Goal: Task Accomplishment & Management: Use online tool/utility

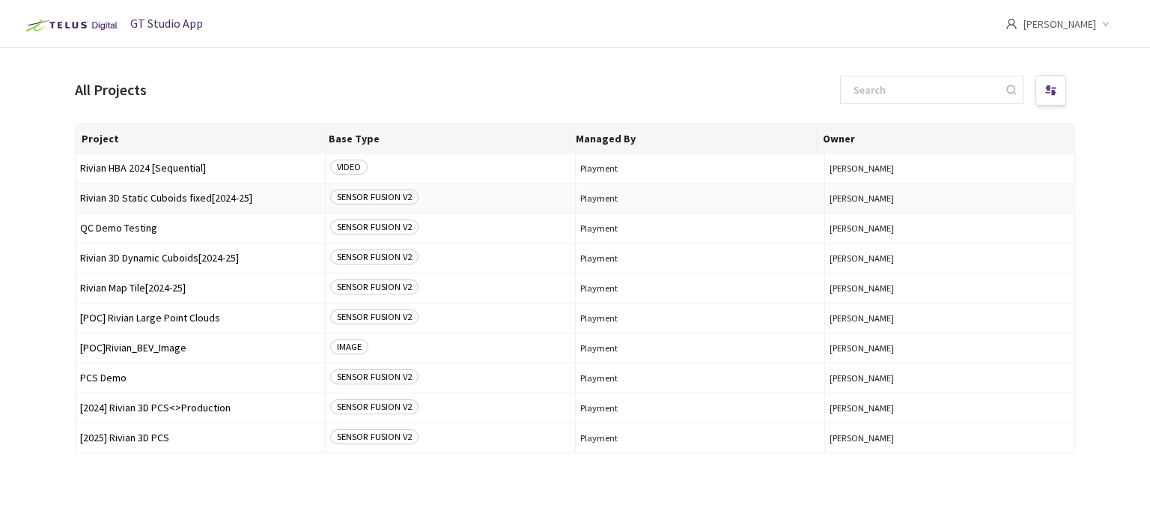
click at [194, 198] on span "Rivian 3D Static Cuboids fixed[2024-25]" at bounding box center [200, 197] width 240 height 11
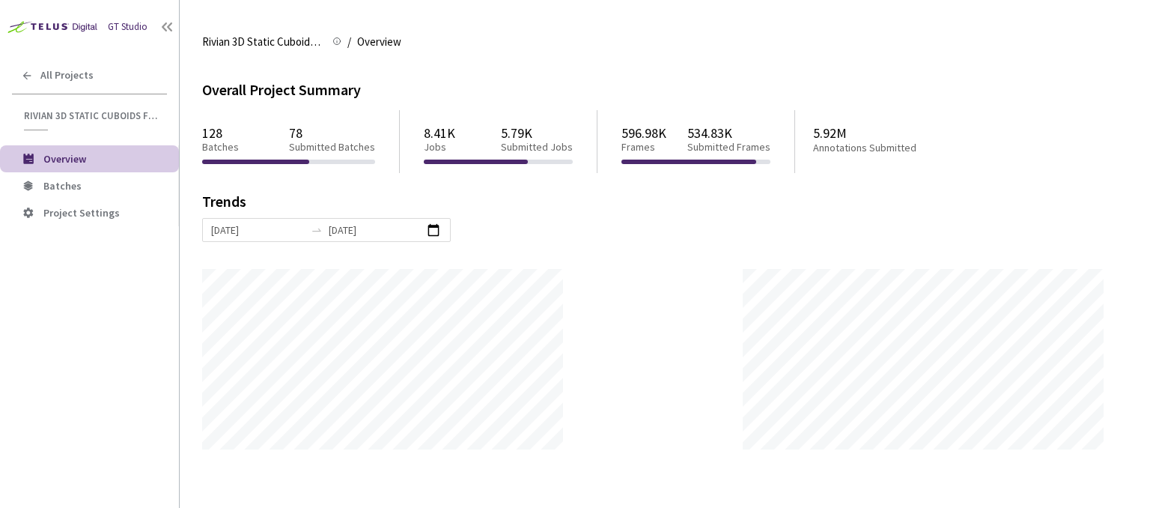
scroll to position [507, 1150]
click at [50, 184] on span "Batches" at bounding box center [62, 185] width 38 height 13
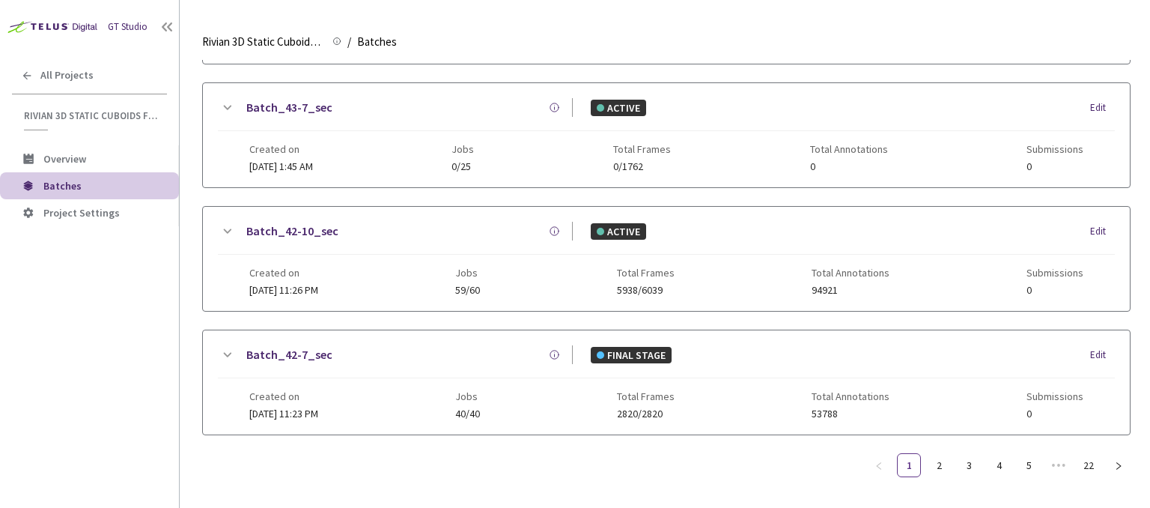
scroll to position [410, 0]
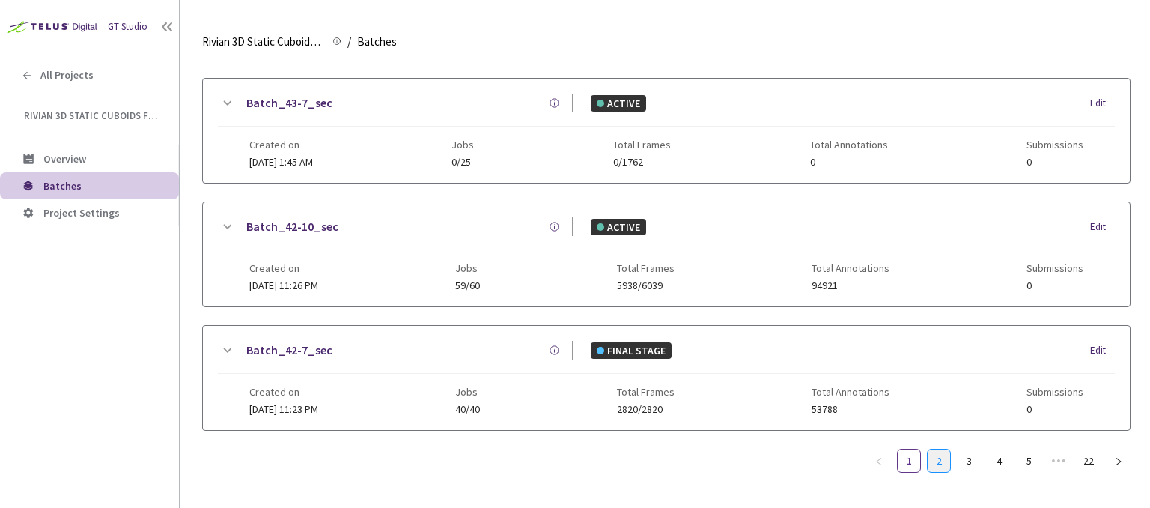
click at [944, 451] on link "2" at bounding box center [939, 460] width 22 height 22
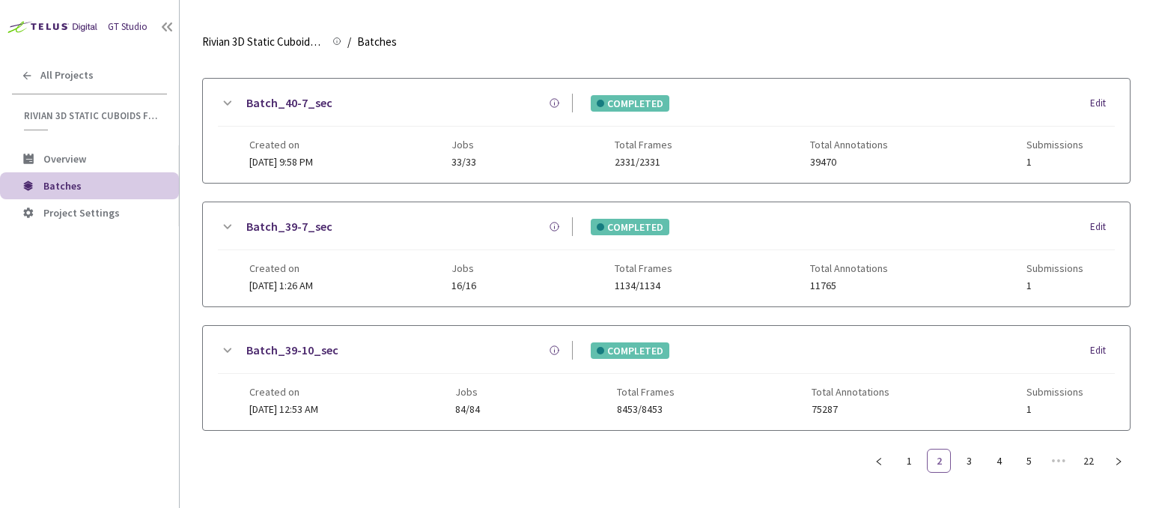
scroll to position [398, 0]
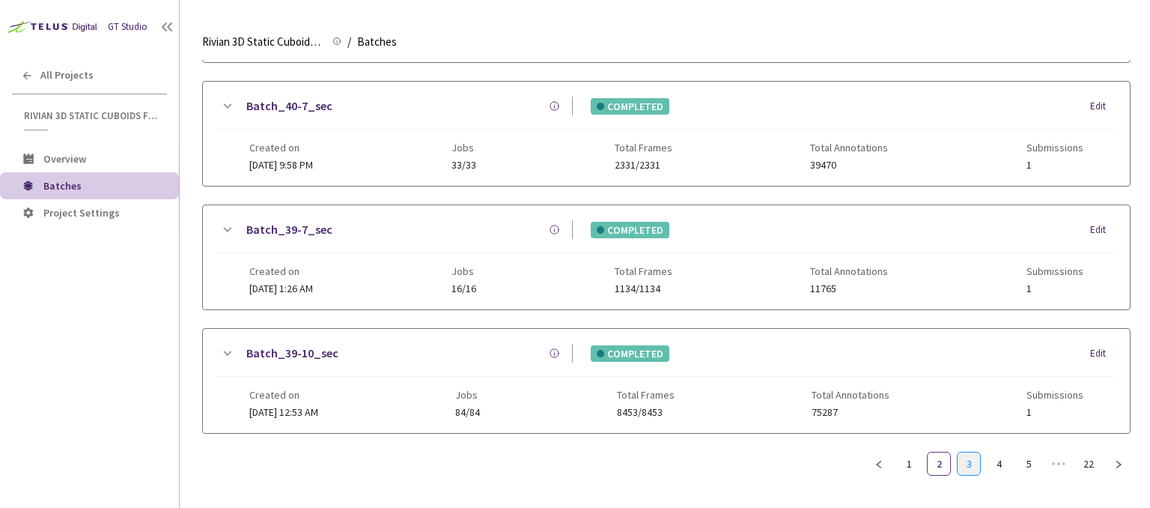
click at [965, 456] on link "3" at bounding box center [969, 463] width 22 height 22
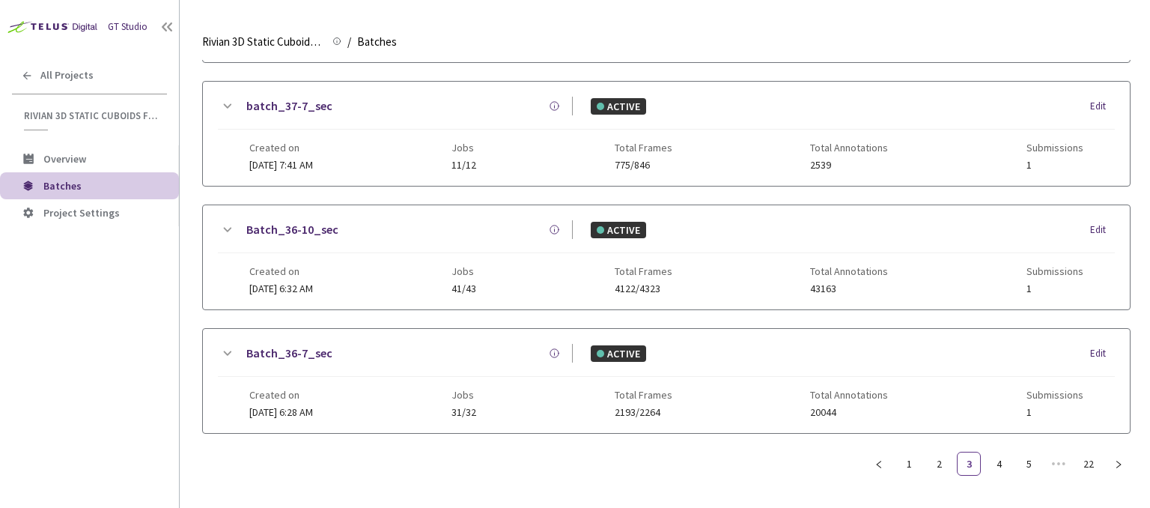
click at [313, 155] on div "Created on [DATE] 7:41 AM" at bounding box center [281, 156] width 64 height 29
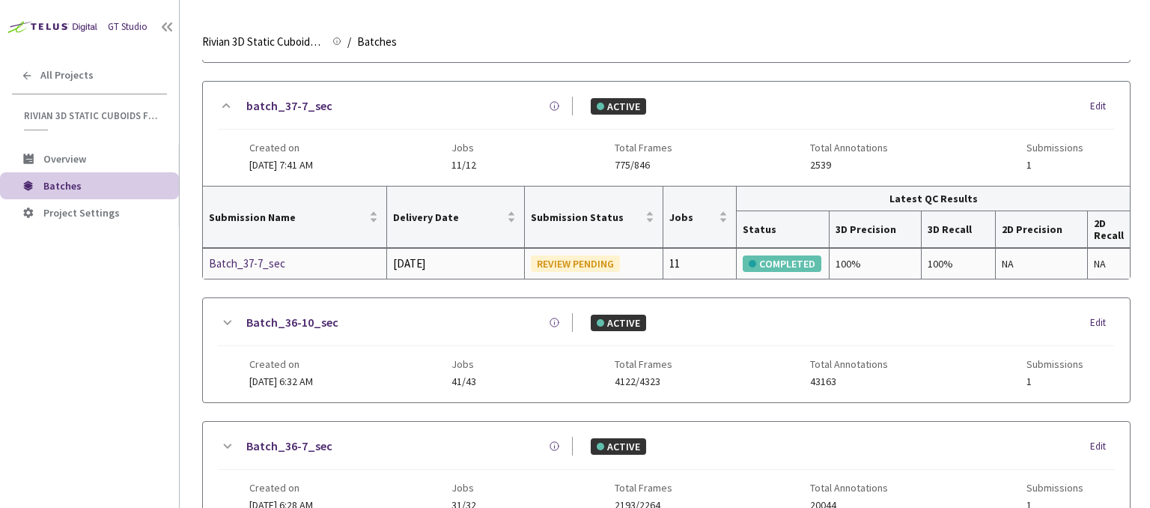
click at [282, 264] on div "Batch_37-7_sec" at bounding box center [288, 264] width 159 height 18
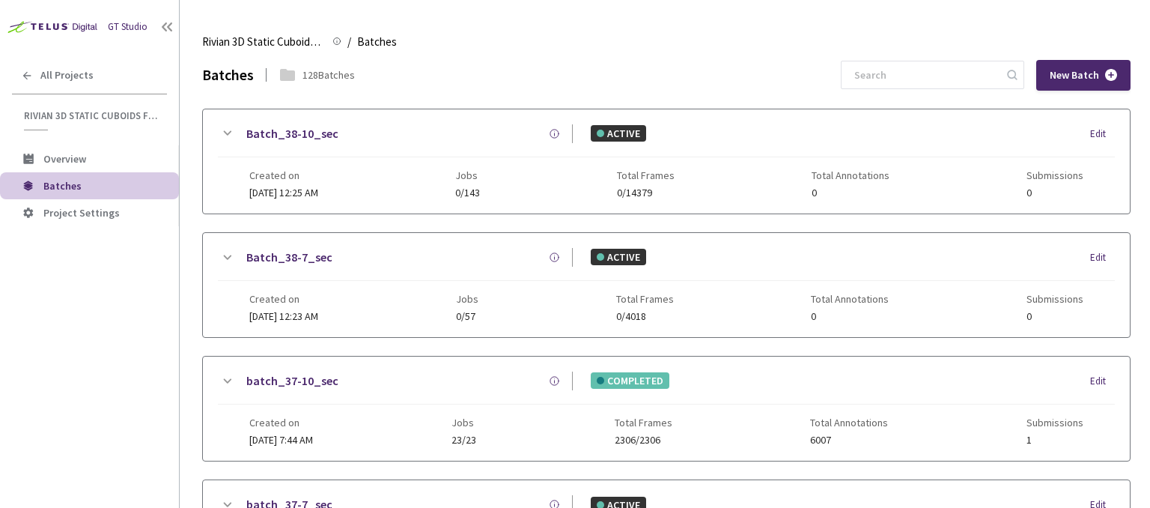
scroll to position [410, 0]
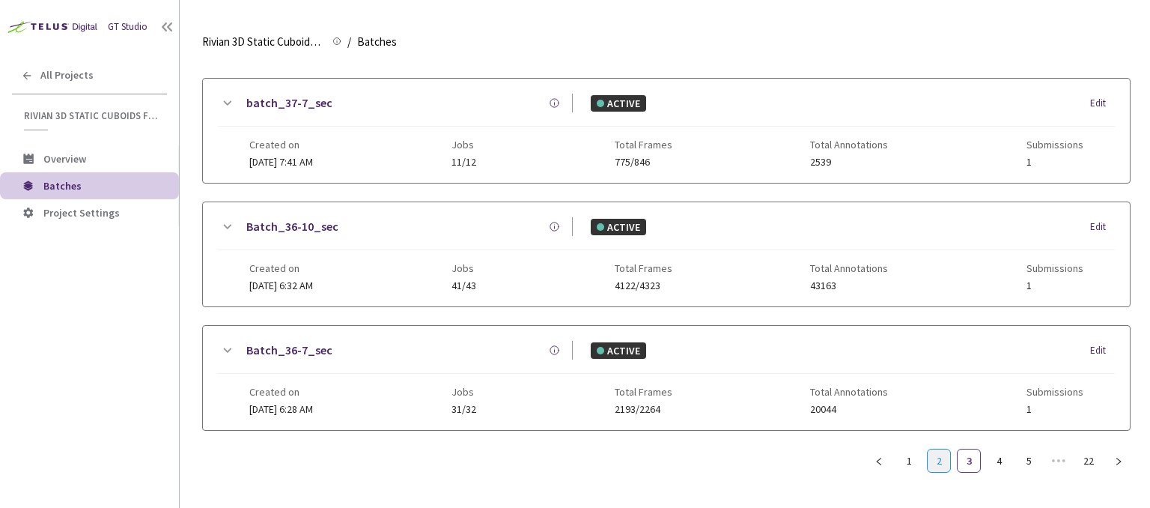
click at [944, 449] on link "2" at bounding box center [939, 460] width 22 height 22
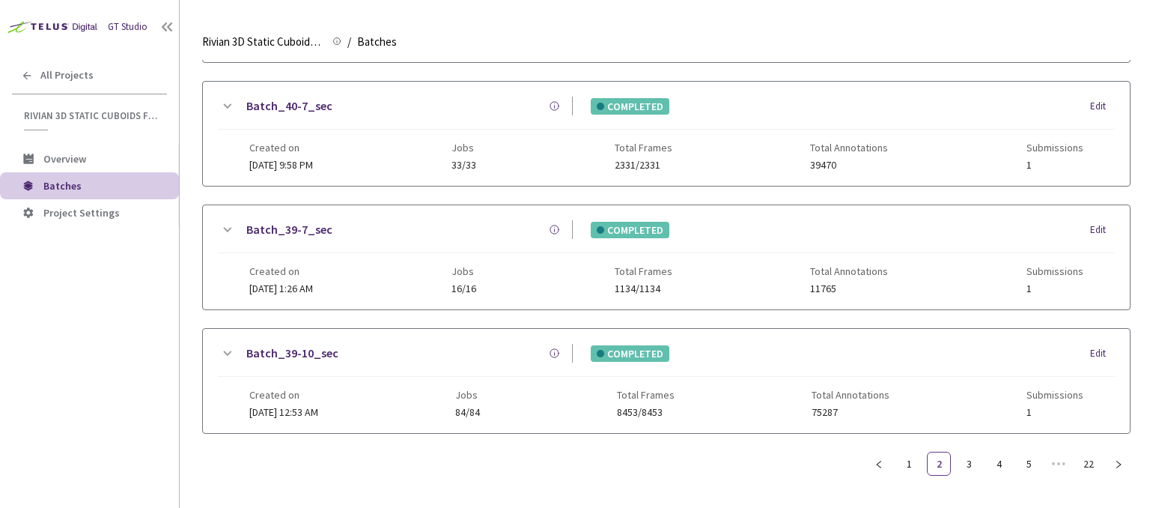
click at [312, 279] on div "Created on [DATE] 1:26 AM" at bounding box center [281, 279] width 64 height 29
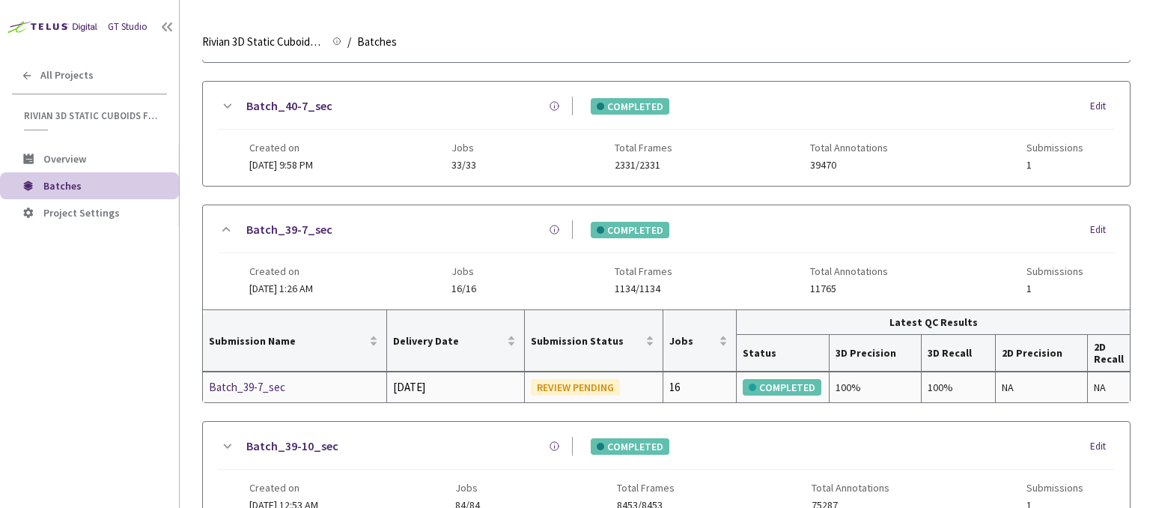
click at [273, 381] on div "Batch_39-7_sec" at bounding box center [288, 387] width 159 height 18
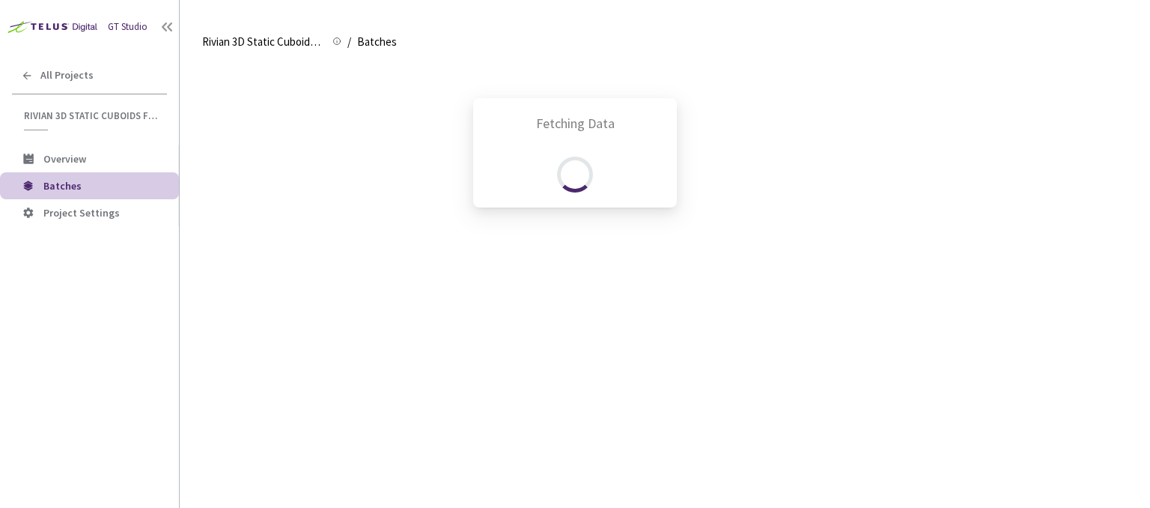
scroll to position [410, 0]
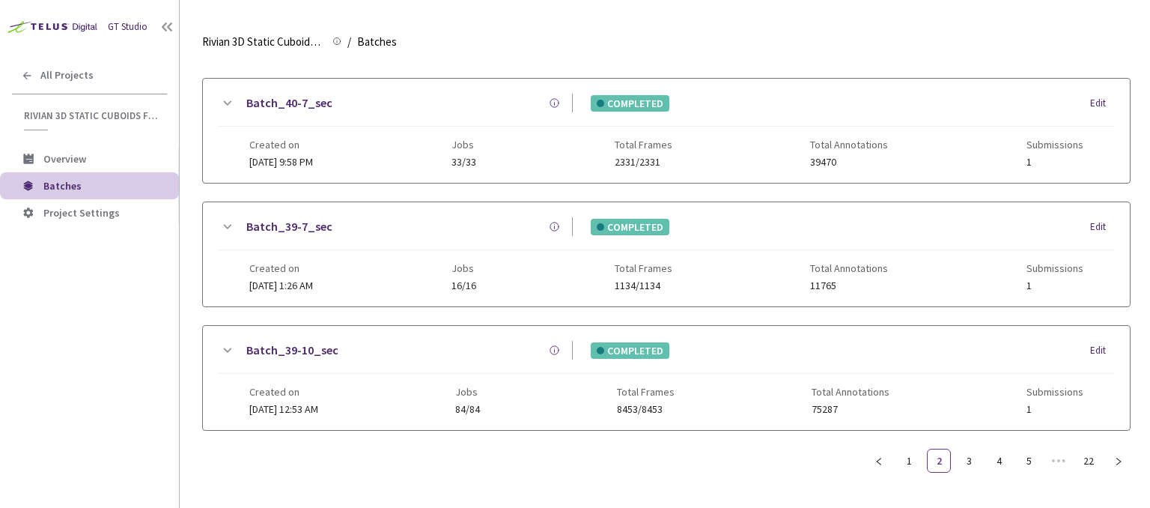
click at [318, 402] on span "[DATE] 12:53 AM" at bounding box center [283, 408] width 69 height 13
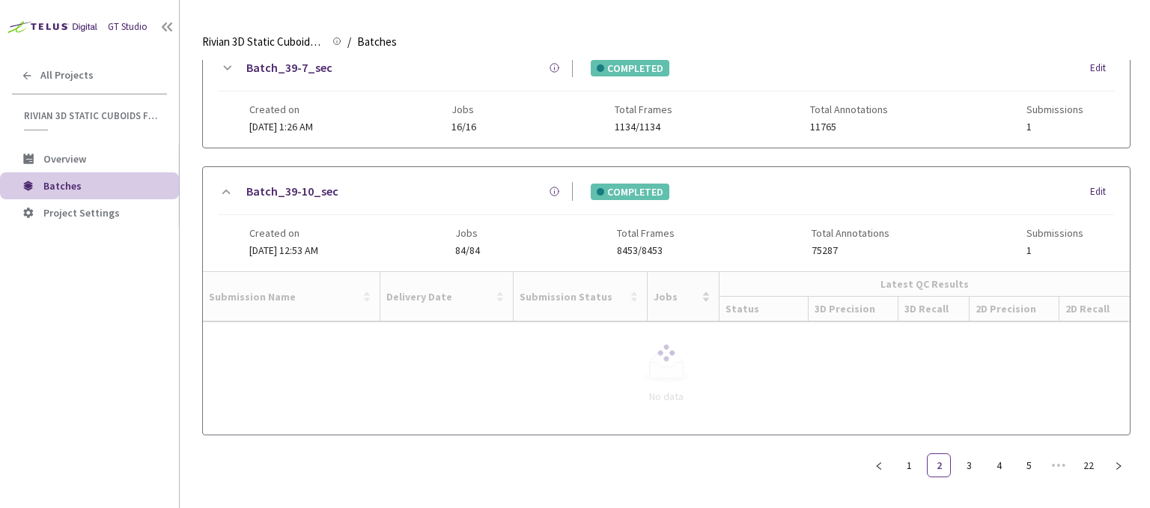
scroll to position [490, 0]
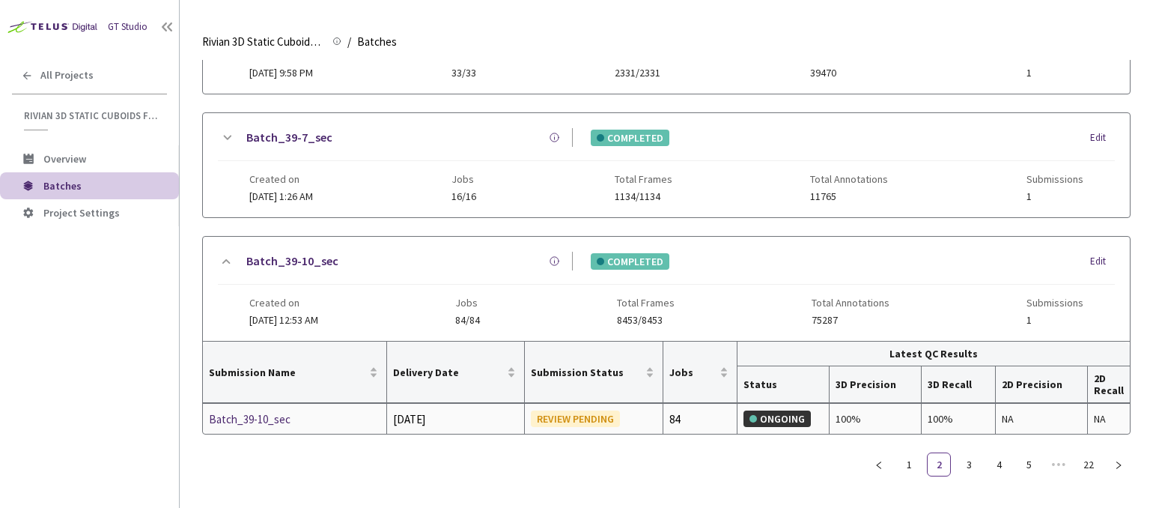
click at [252, 414] on div "Batch_39-10_sec" at bounding box center [288, 419] width 159 height 18
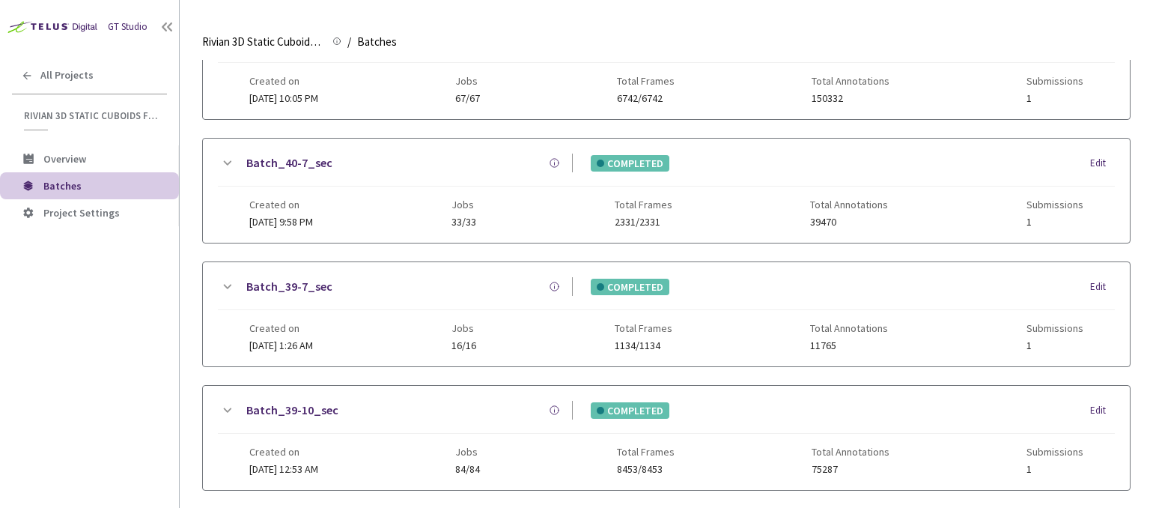
scroll to position [260, 0]
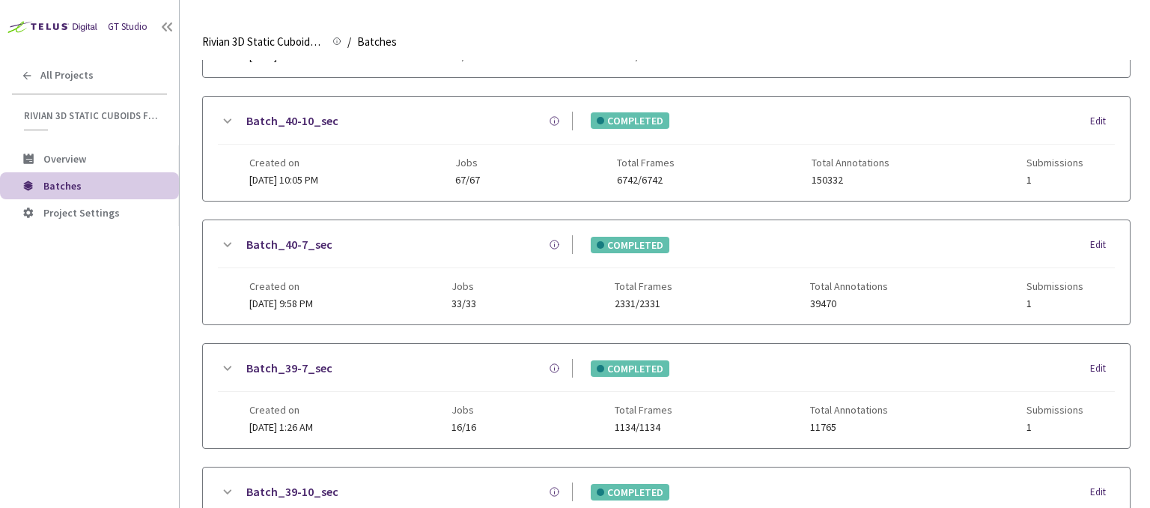
click at [307, 280] on span "Created on" at bounding box center [281, 286] width 64 height 12
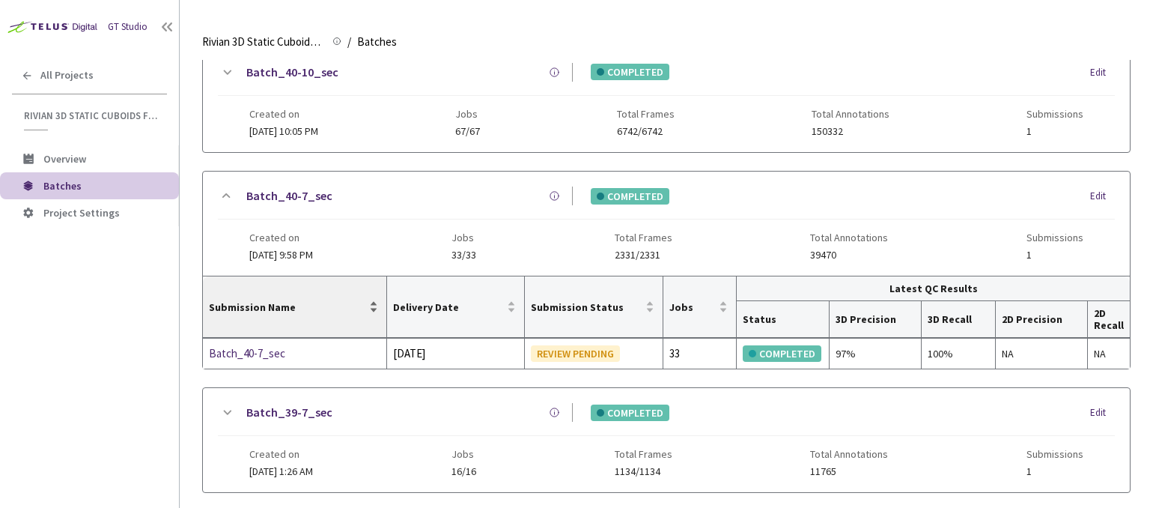
scroll to position [335, 0]
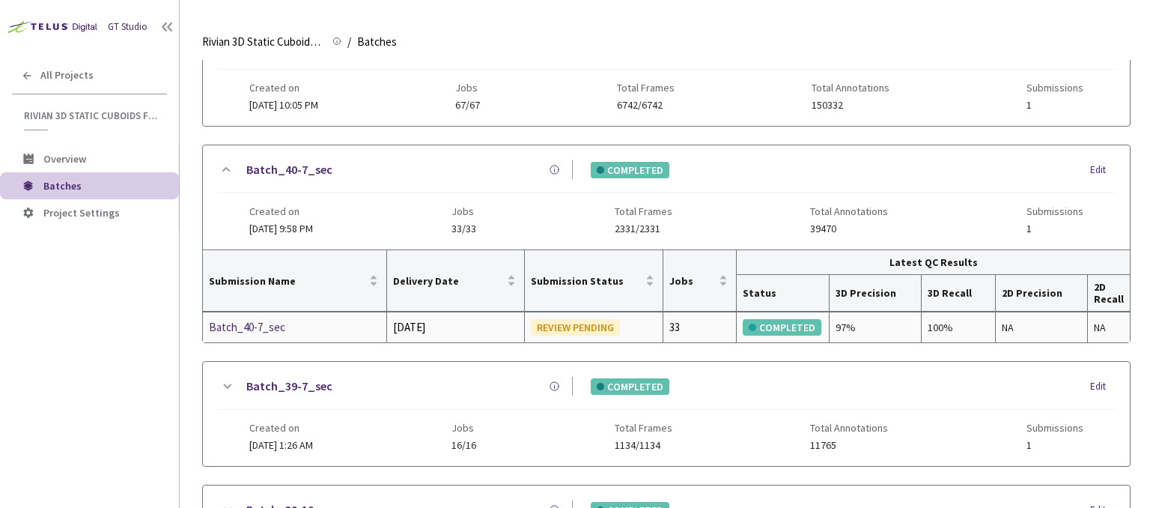
click at [267, 324] on div "Batch_40-7_sec" at bounding box center [288, 327] width 159 height 18
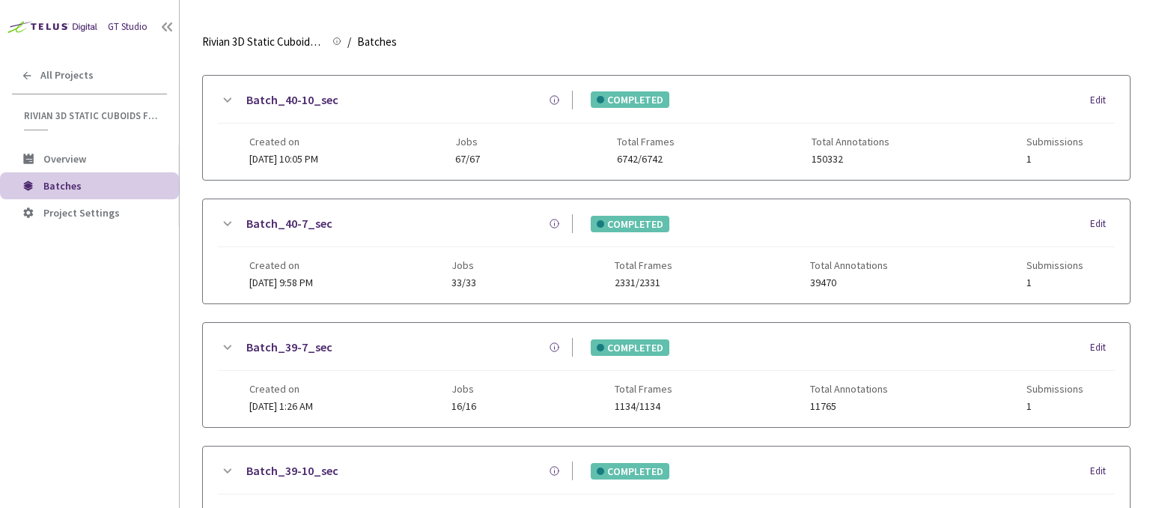
scroll to position [260, 0]
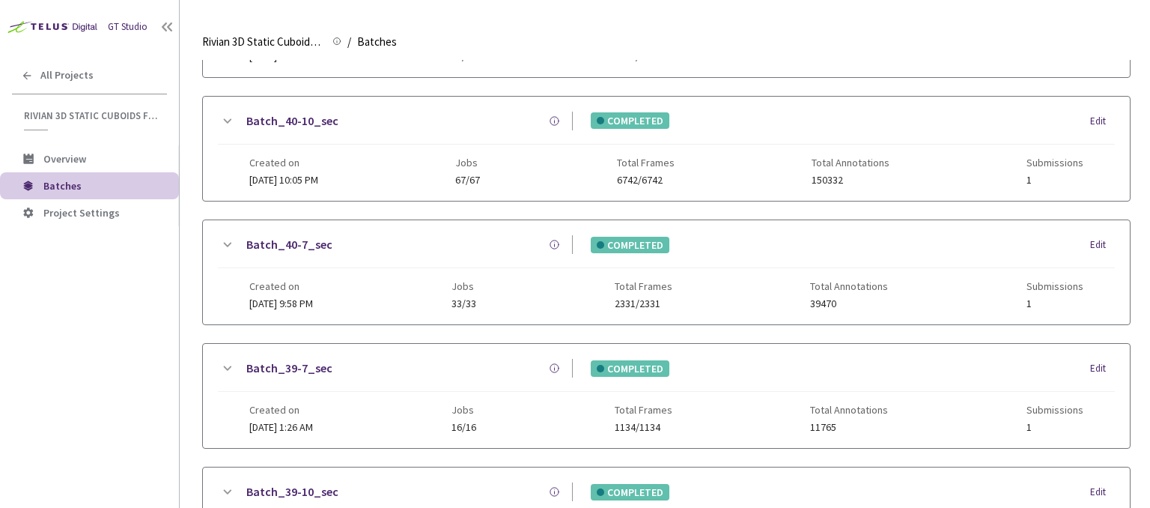
click at [297, 180] on span "[DATE] 10:05 PM" at bounding box center [283, 179] width 69 height 13
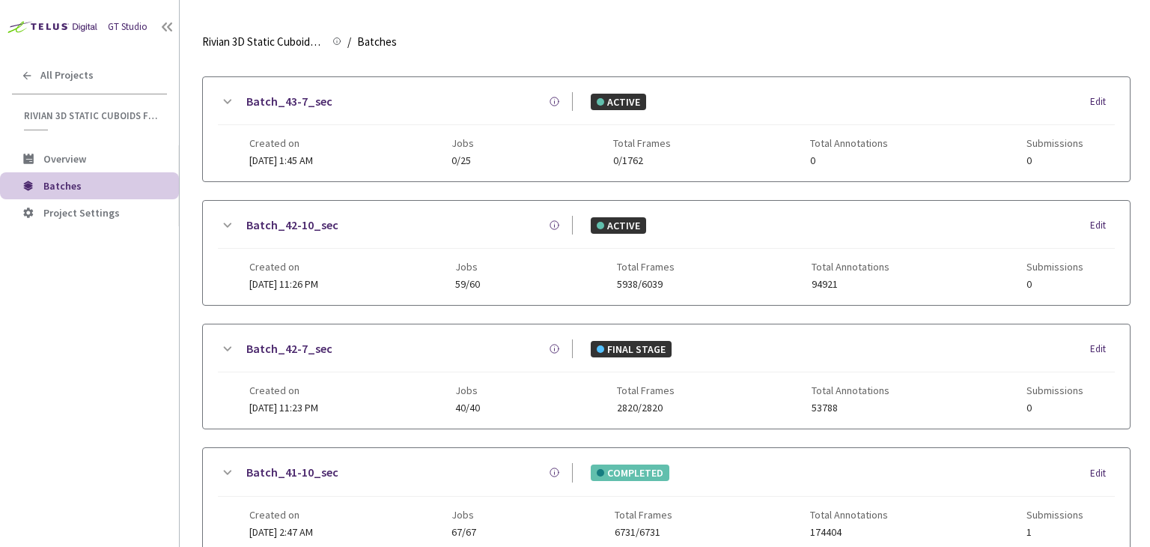
scroll to position [493, 0]
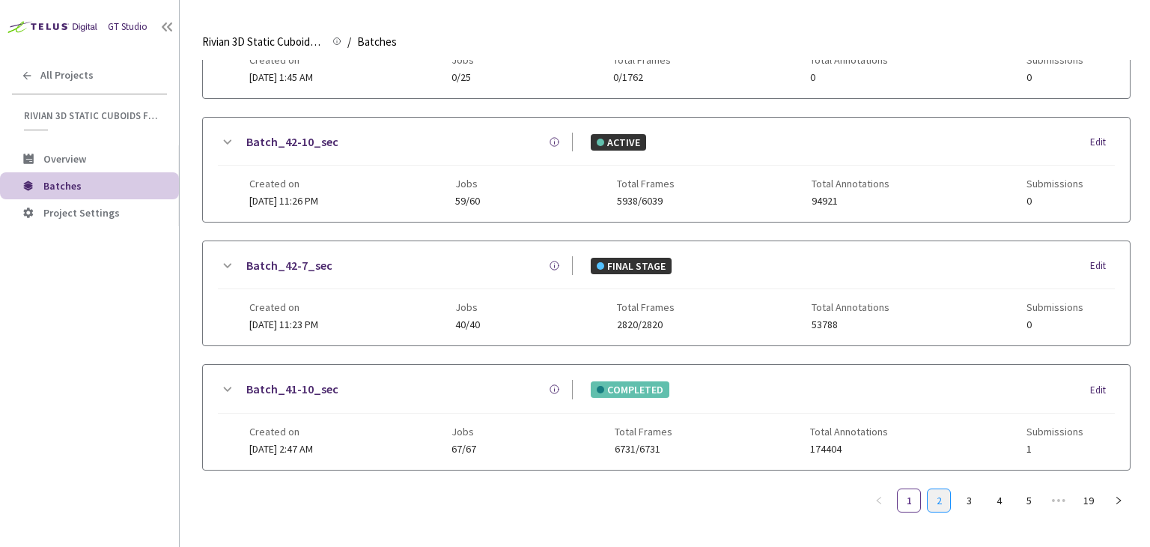
click at [937, 489] on link "2" at bounding box center [939, 500] width 22 height 22
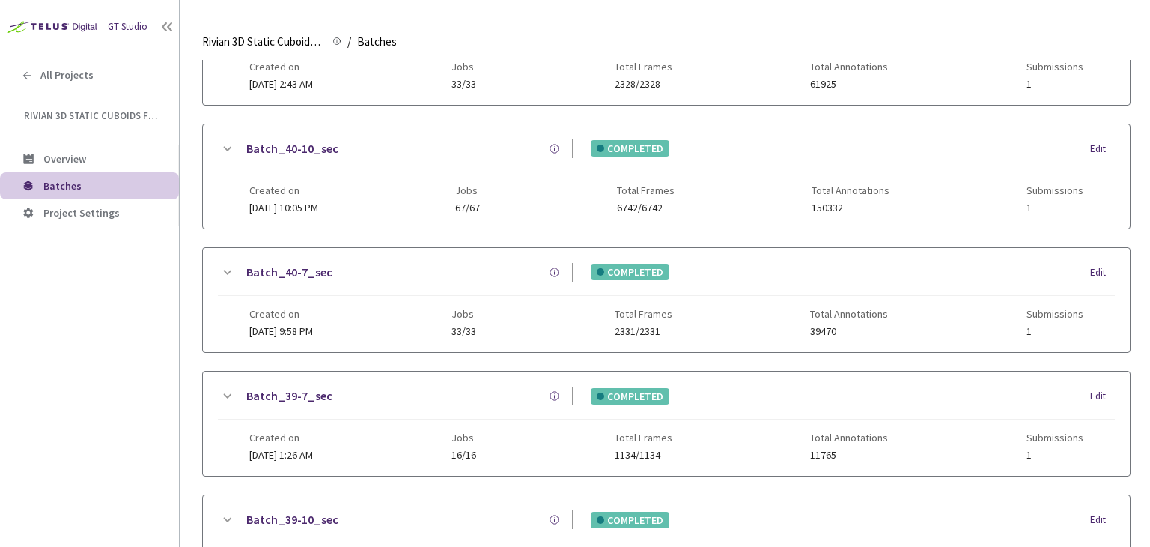
scroll to position [108, 0]
click at [316, 198] on div "Created on 19 Sep, 2025 at 10:05 PM" at bounding box center [283, 199] width 69 height 29
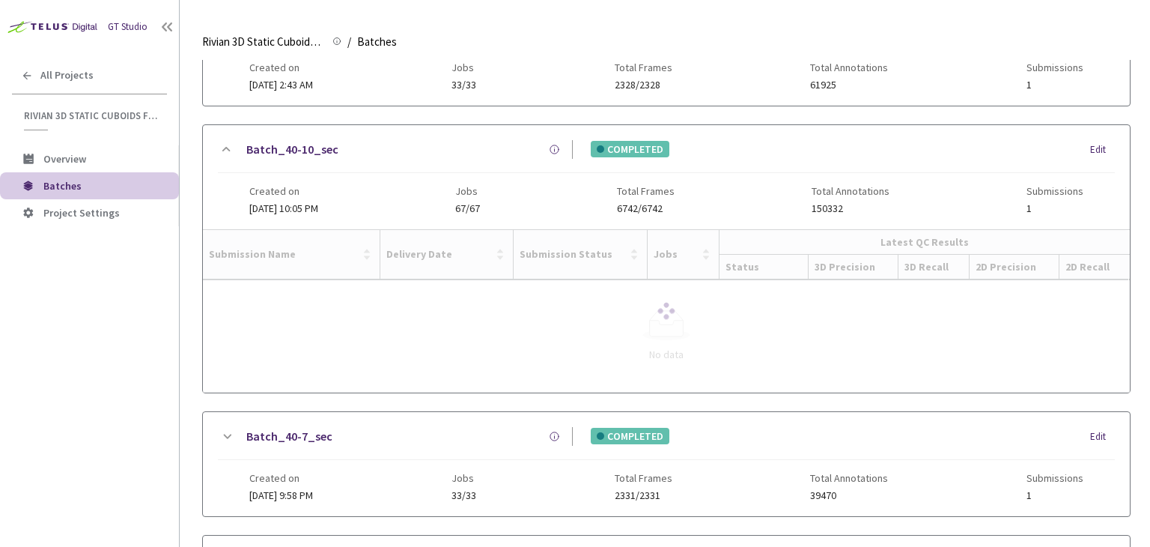
scroll to position [0, 0]
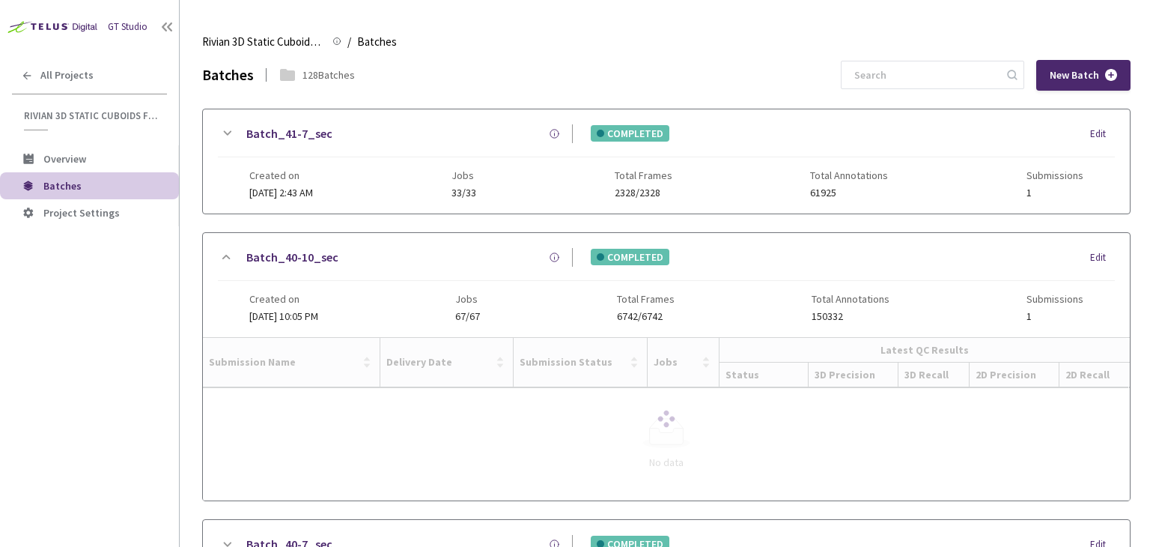
click at [313, 172] on span "Created on" at bounding box center [281, 175] width 64 height 12
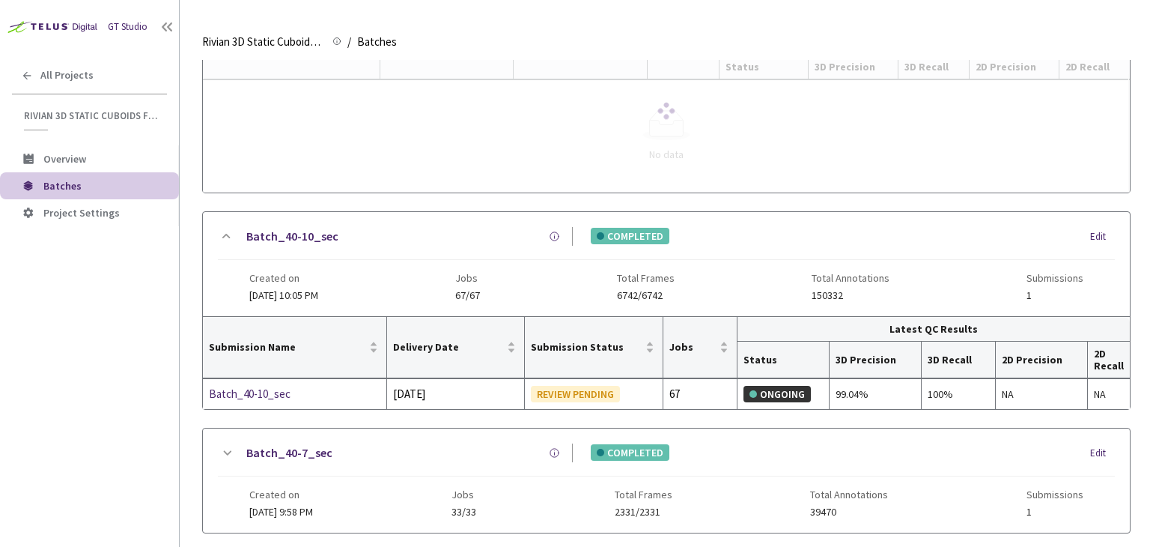
scroll to position [225, 0]
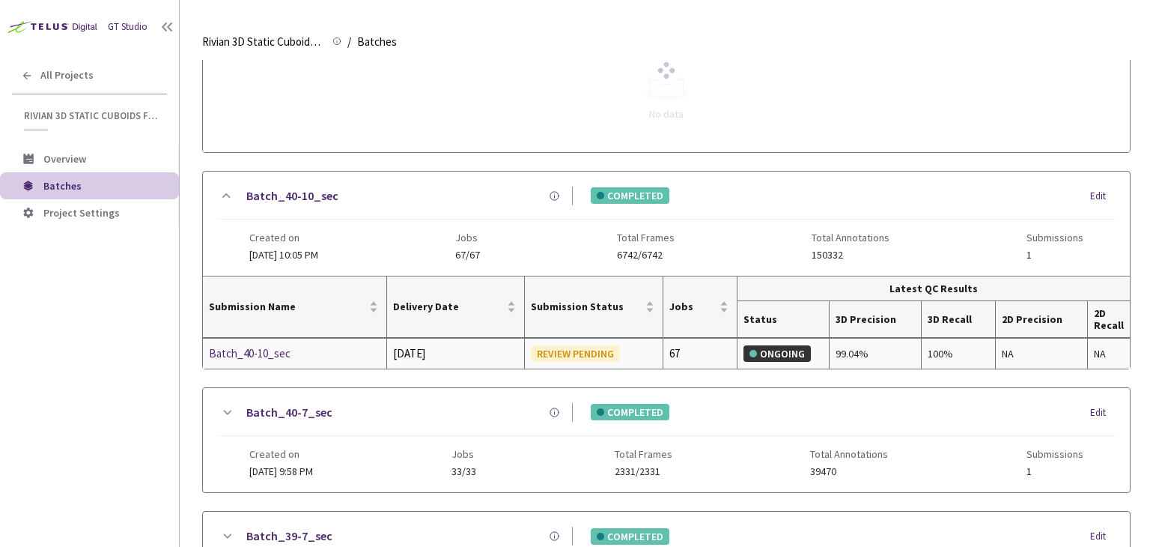
click at [266, 351] on div "Batch_40-10_sec" at bounding box center [288, 353] width 159 height 18
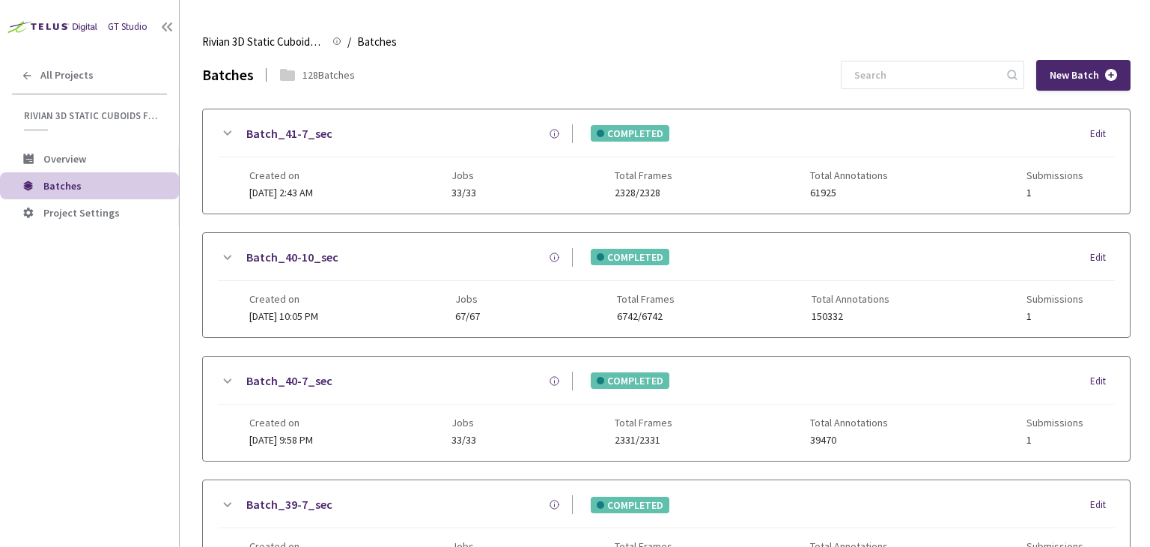
click at [286, 171] on span "Created on" at bounding box center [281, 175] width 64 height 12
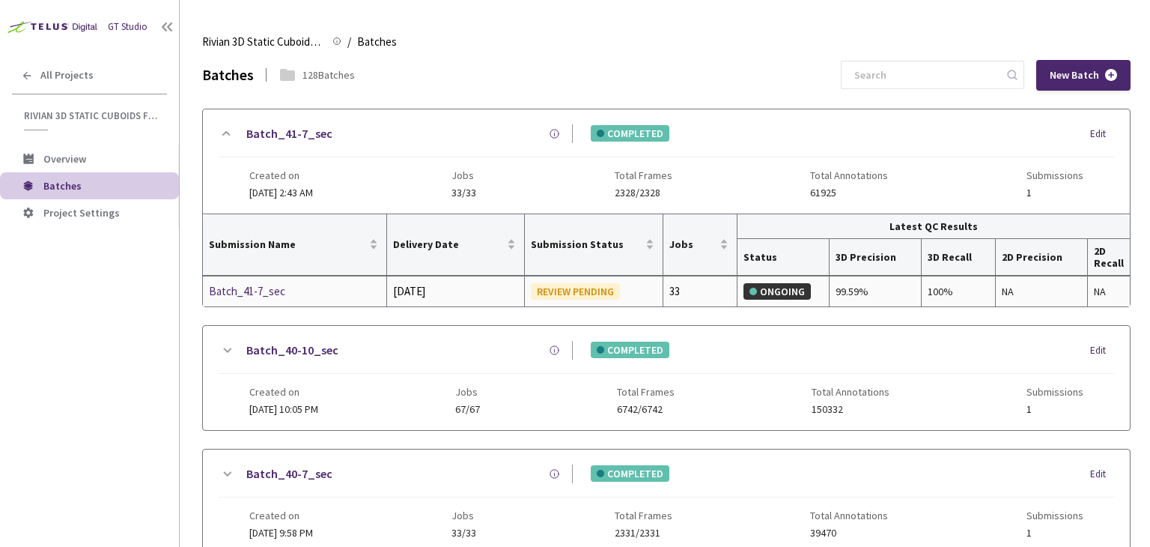
click at [254, 288] on div "Batch_41-7_sec" at bounding box center [288, 291] width 159 height 18
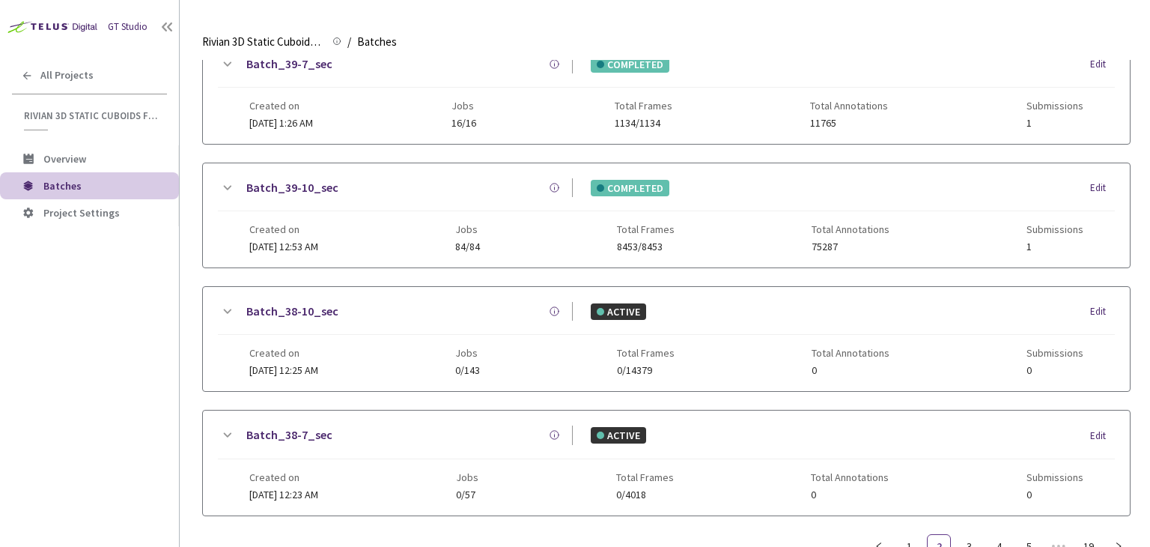
scroll to position [493, 0]
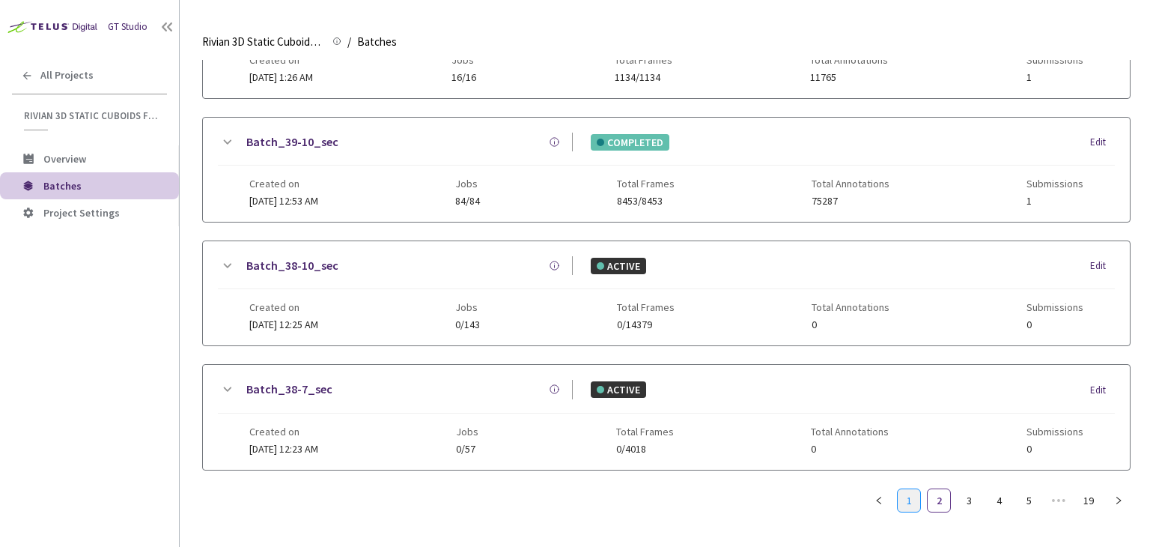
click at [908, 489] on link "1" at bounding box center [909, 500] width 22 height 22
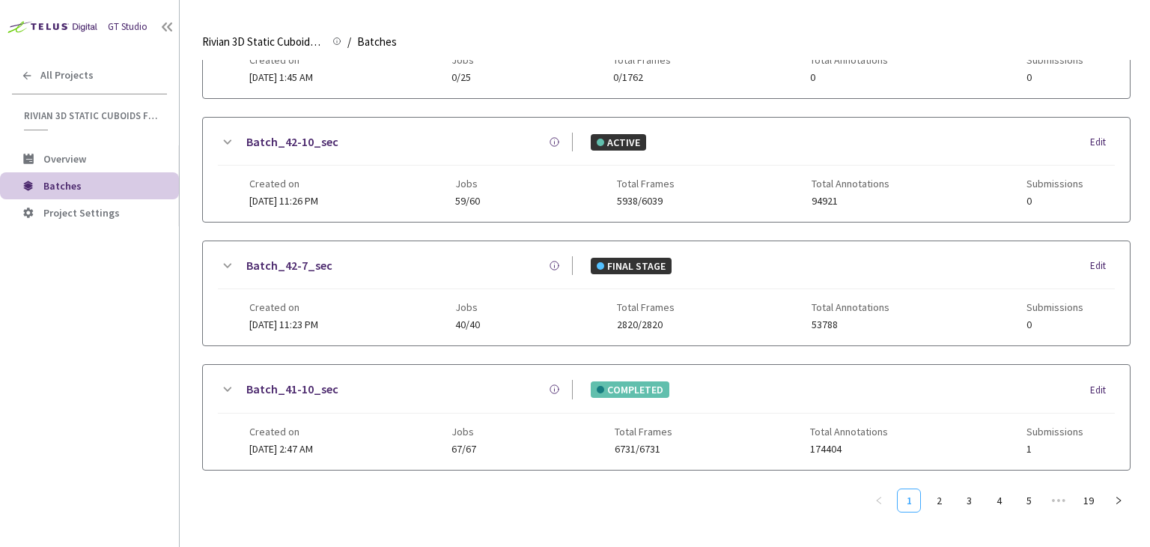
scroll to position [482, 0]
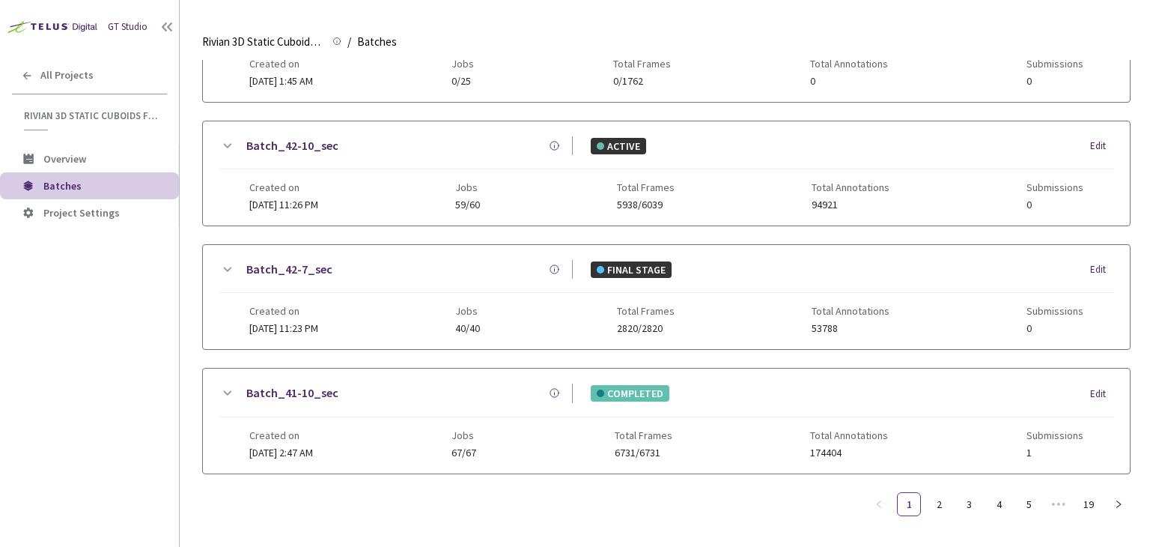
click at [313, 435] on span "Created on" at bounding box center [281, 435] width 64 height 12
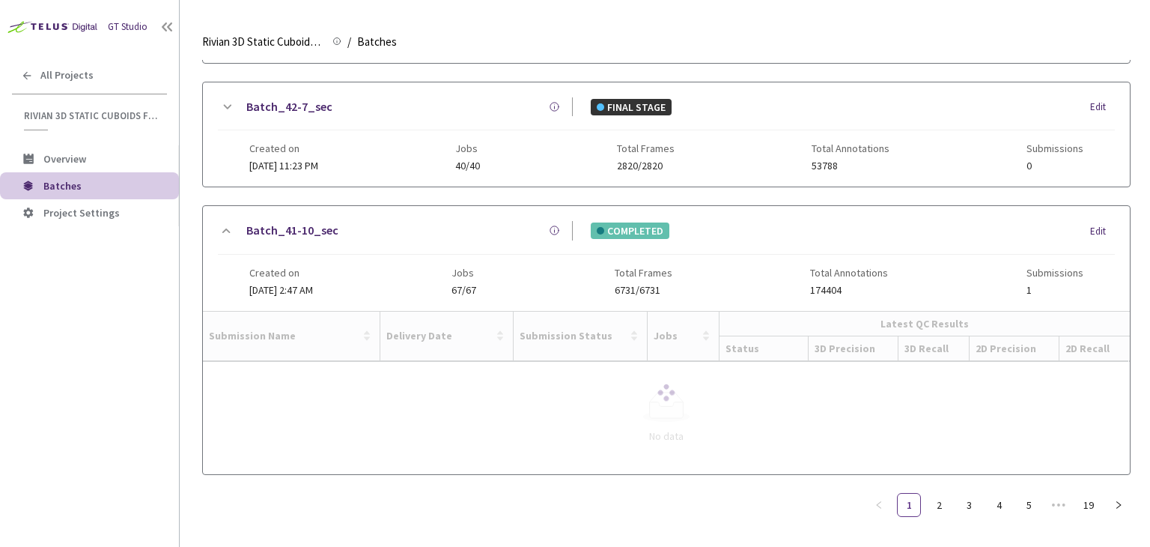
scroll to position [574, 0]
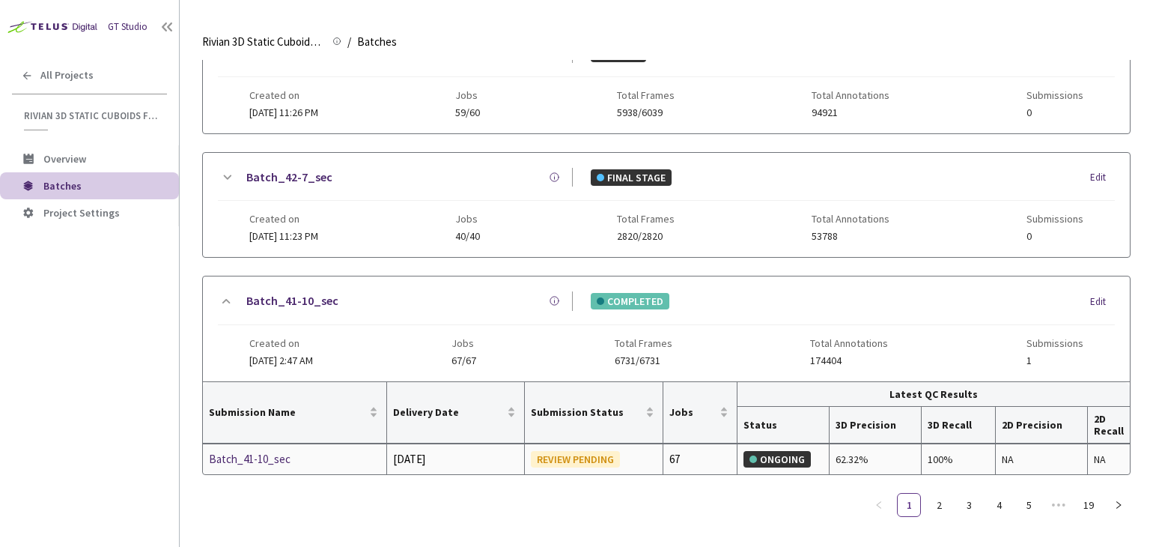
click at [272, 459] on div "Batch_41-10_sec" at bounding box center [288, 459] width 159 height 18
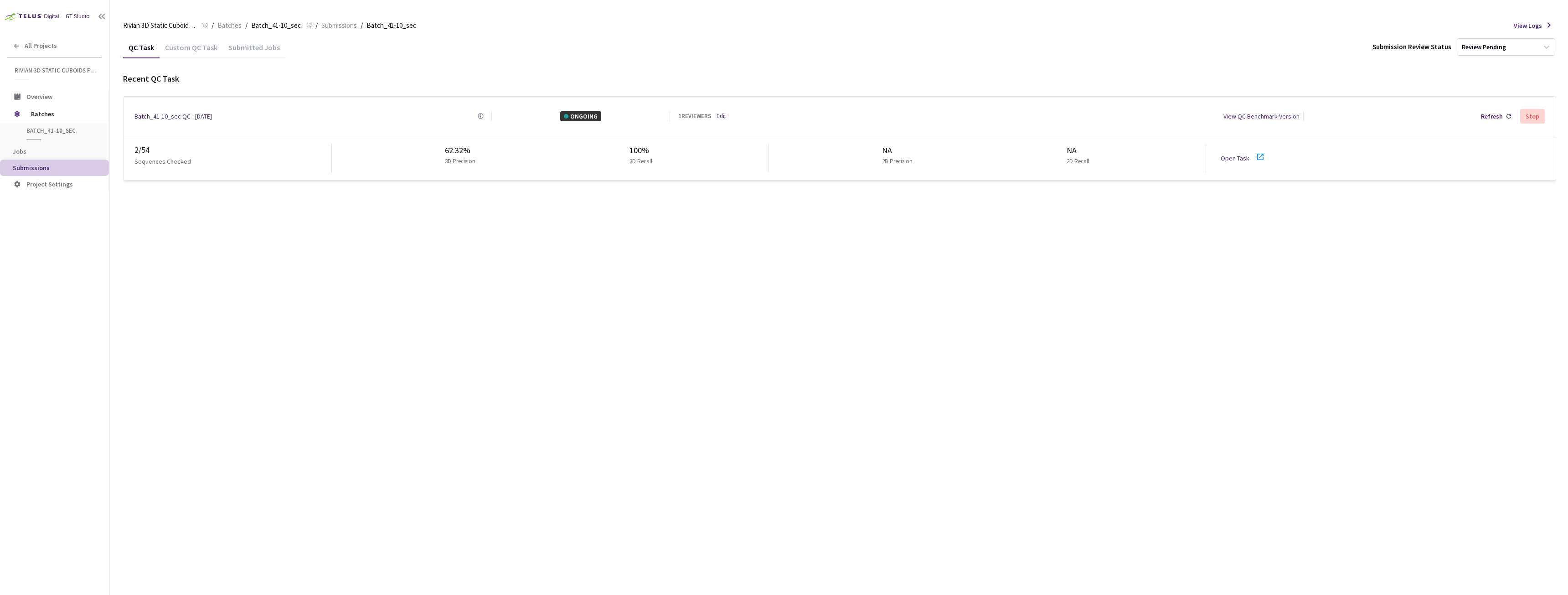
click at [699, 153] on icon at bounding box center [1261, 157] width 11 height 11
click at [699, 114] on link "Edit" at bounding box center [721, 116] width 10 height 9
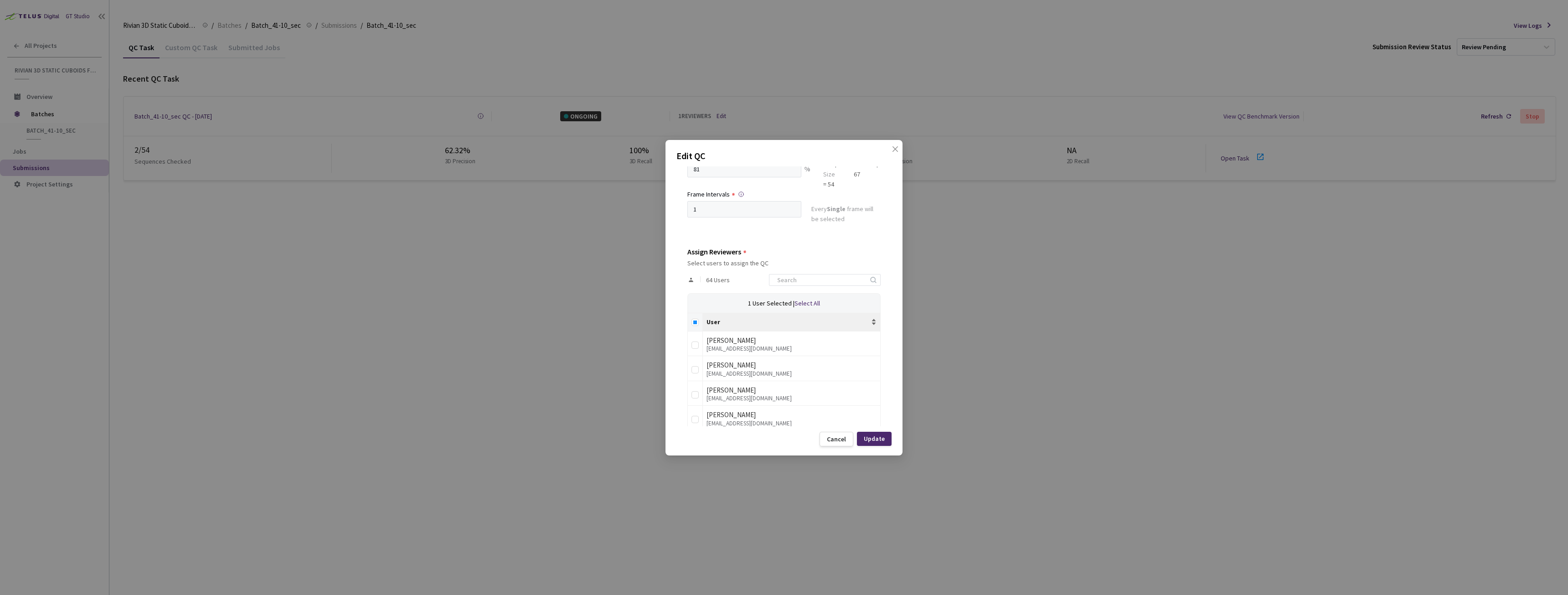
scroll to position [91, 0]
click at [699, 273] on input at bounding box center [821, 273] width 97 height 11
type input "d"
type input "ma"
click at [695, 333] on input "checkbox" at bounding box center [695, 362] width 7 height 7
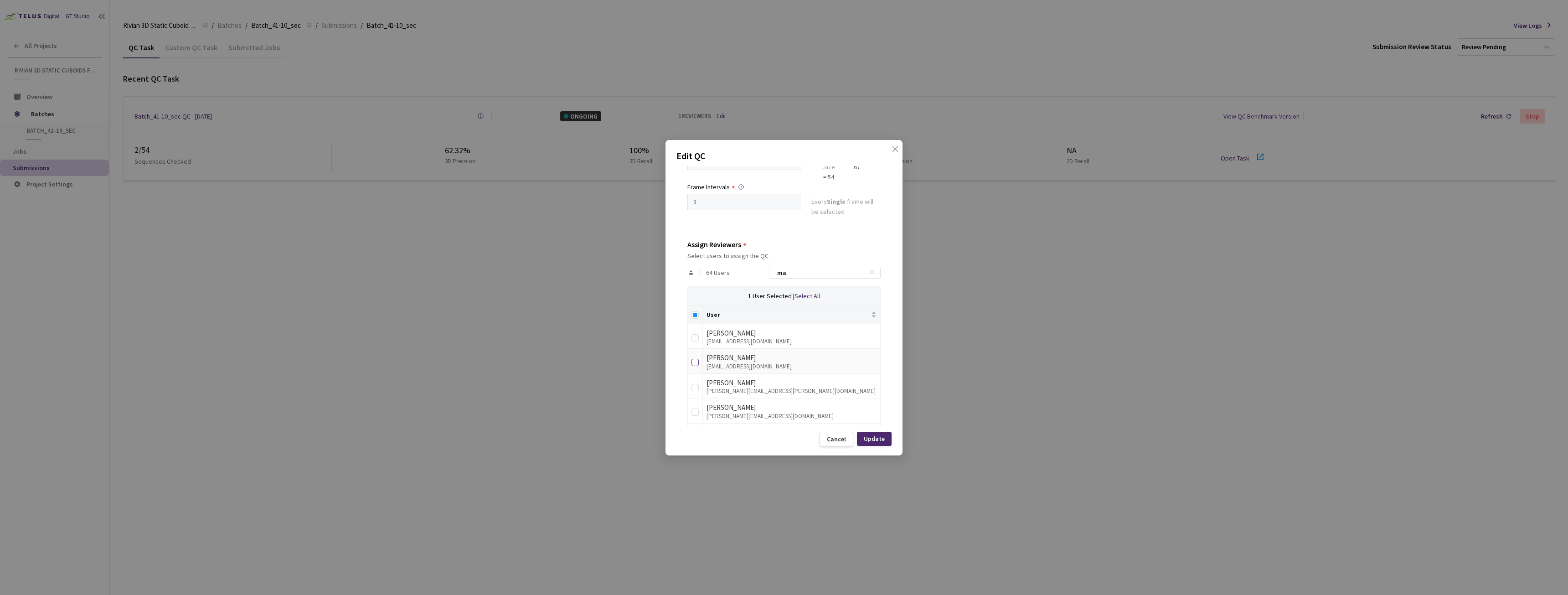
checkbox input "true"
click at [699, 275] on input "ma" at bounding box center [821, 273] width 97 height 11
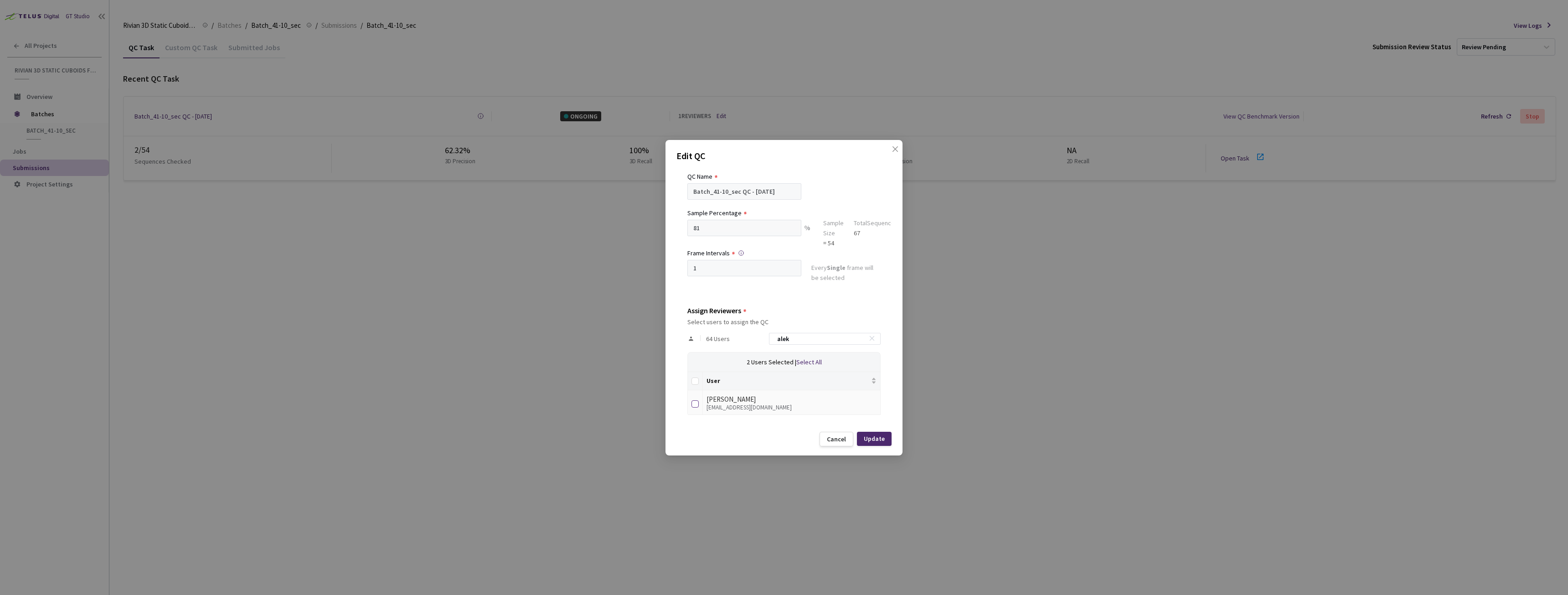
type input "alek"
click at [693, 333] on input "checkbox" at bounding box center [695, 404] width 7 height 7
checkbox input "true"
click at [699, 333] on div "Update" at bounding box center [874, 438] width 21 height 7
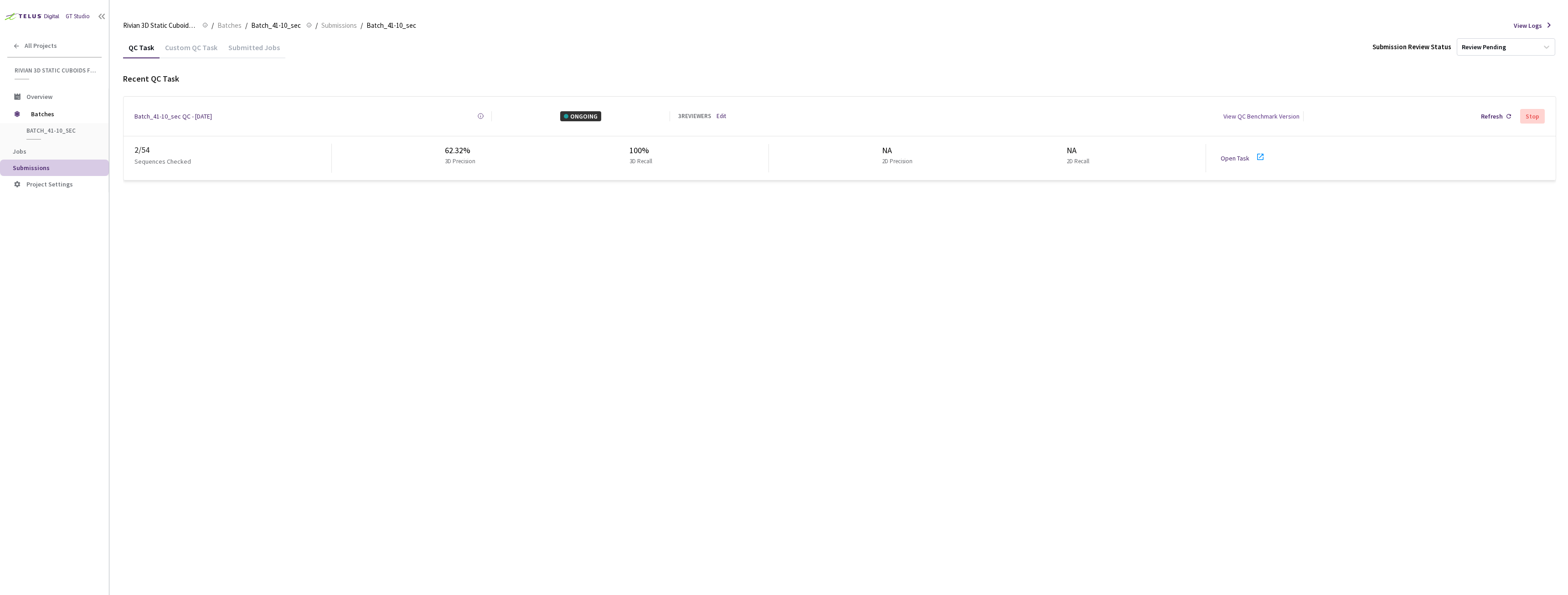
click at [699, 152] on icon at bounding box center [1261, 157] width 11 height 11
